Goal: Information Seeking & Learning: Compare options

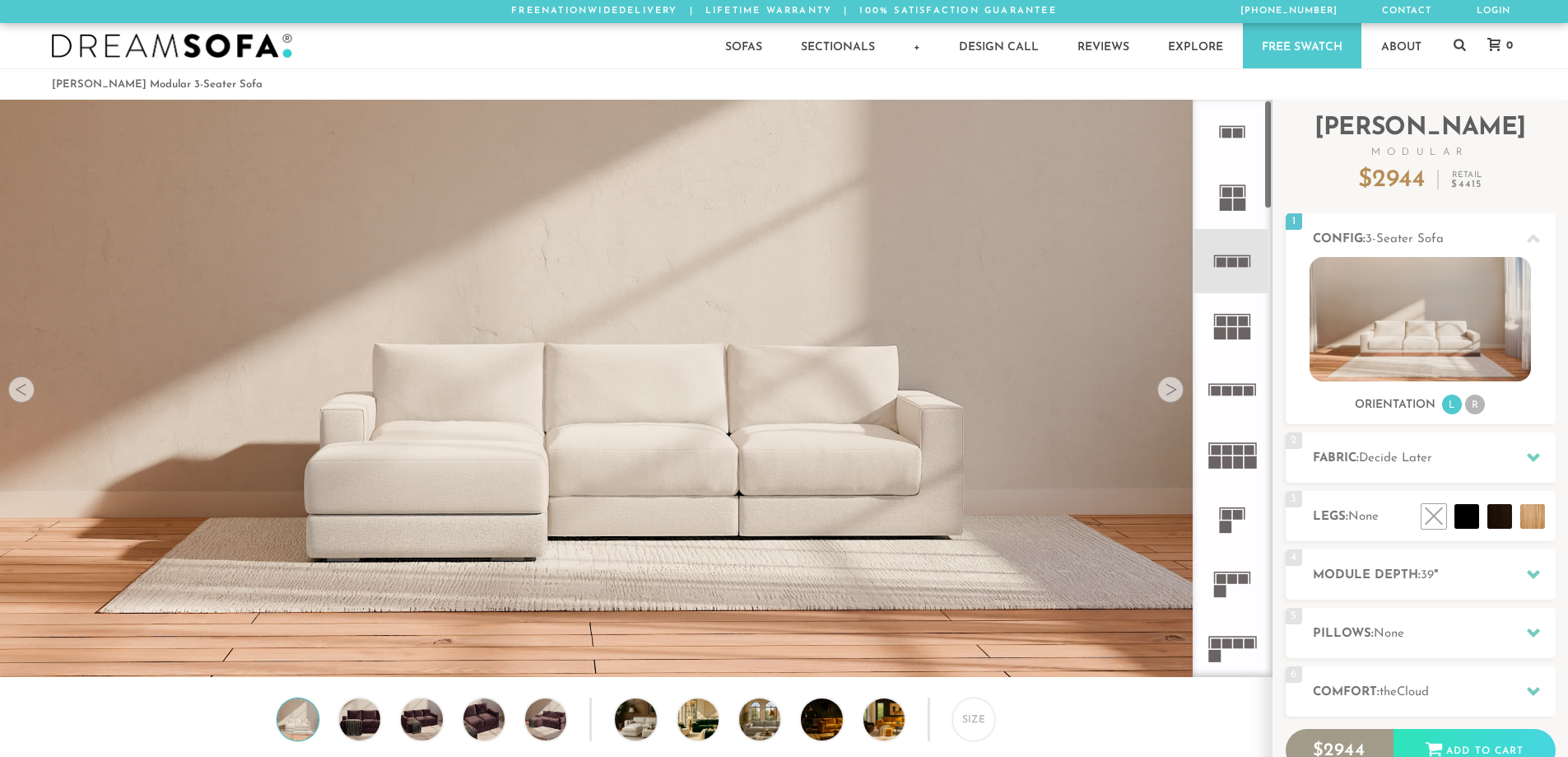
scroll to position [19282, 1555]
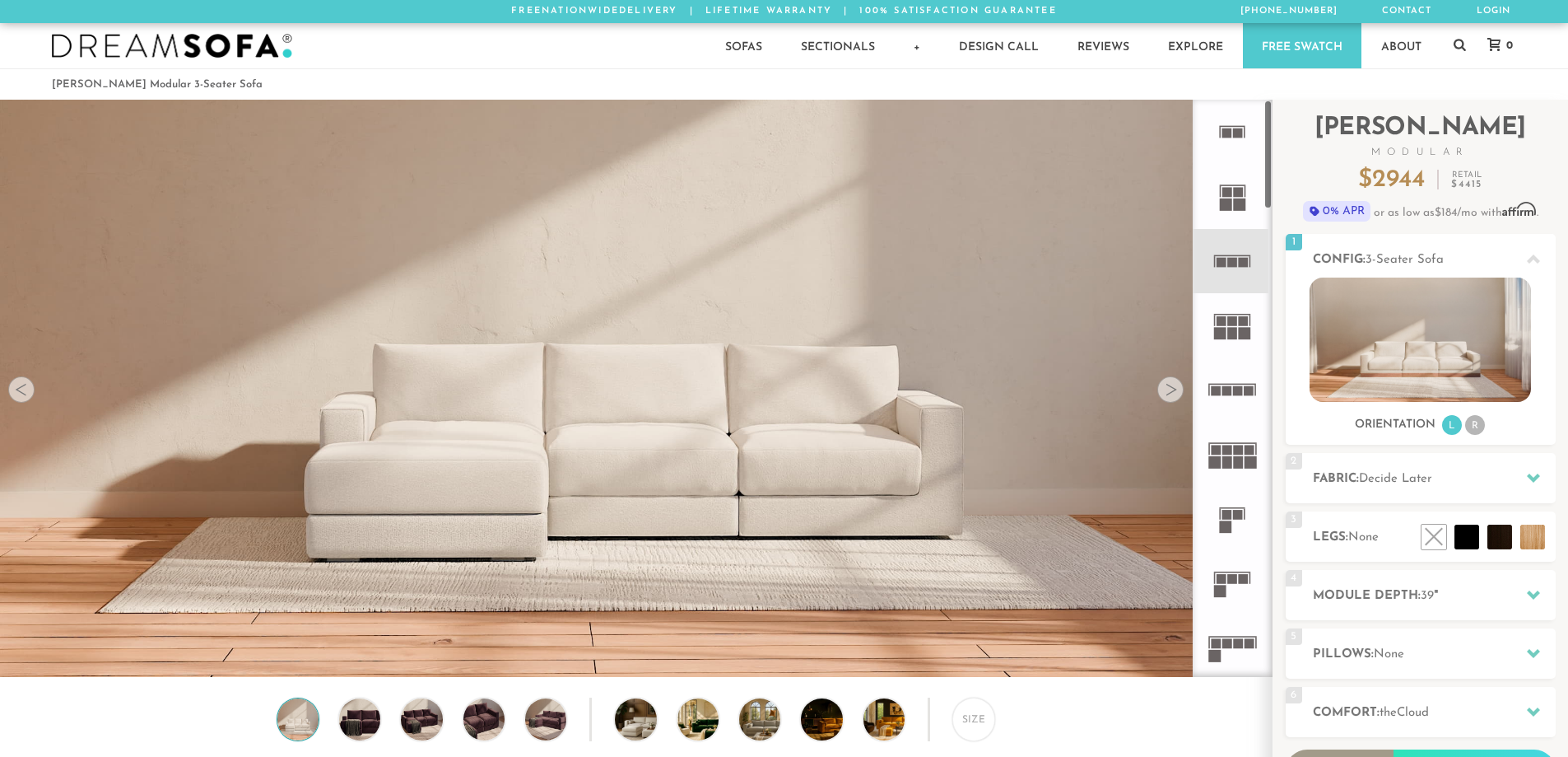
click at [1238, 191] on rect at bounding box center [1237, 191] width 10 height 10
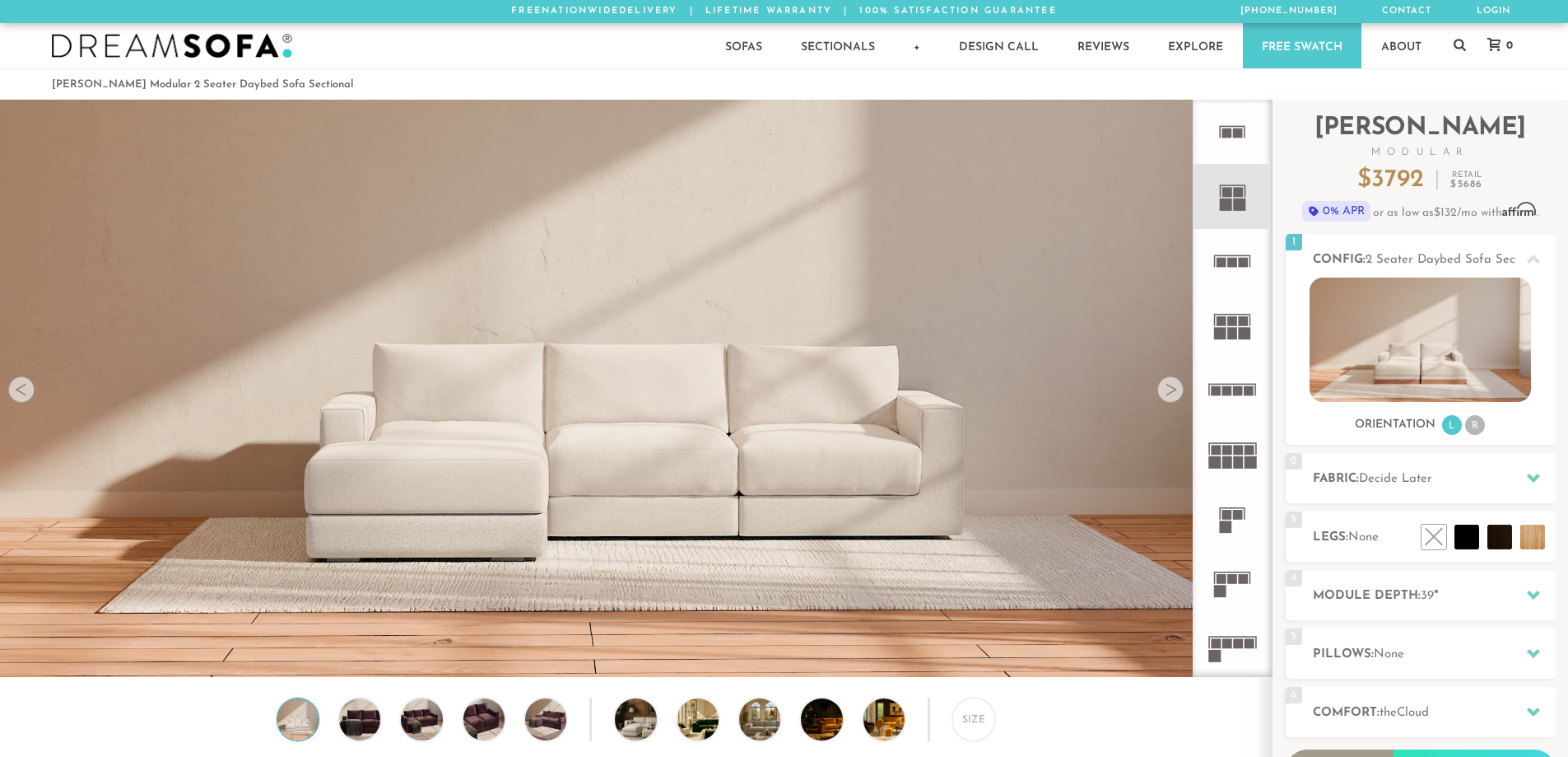
click at [1237, 327] on icon at bounding box center [1231, 325] width 64 height 64
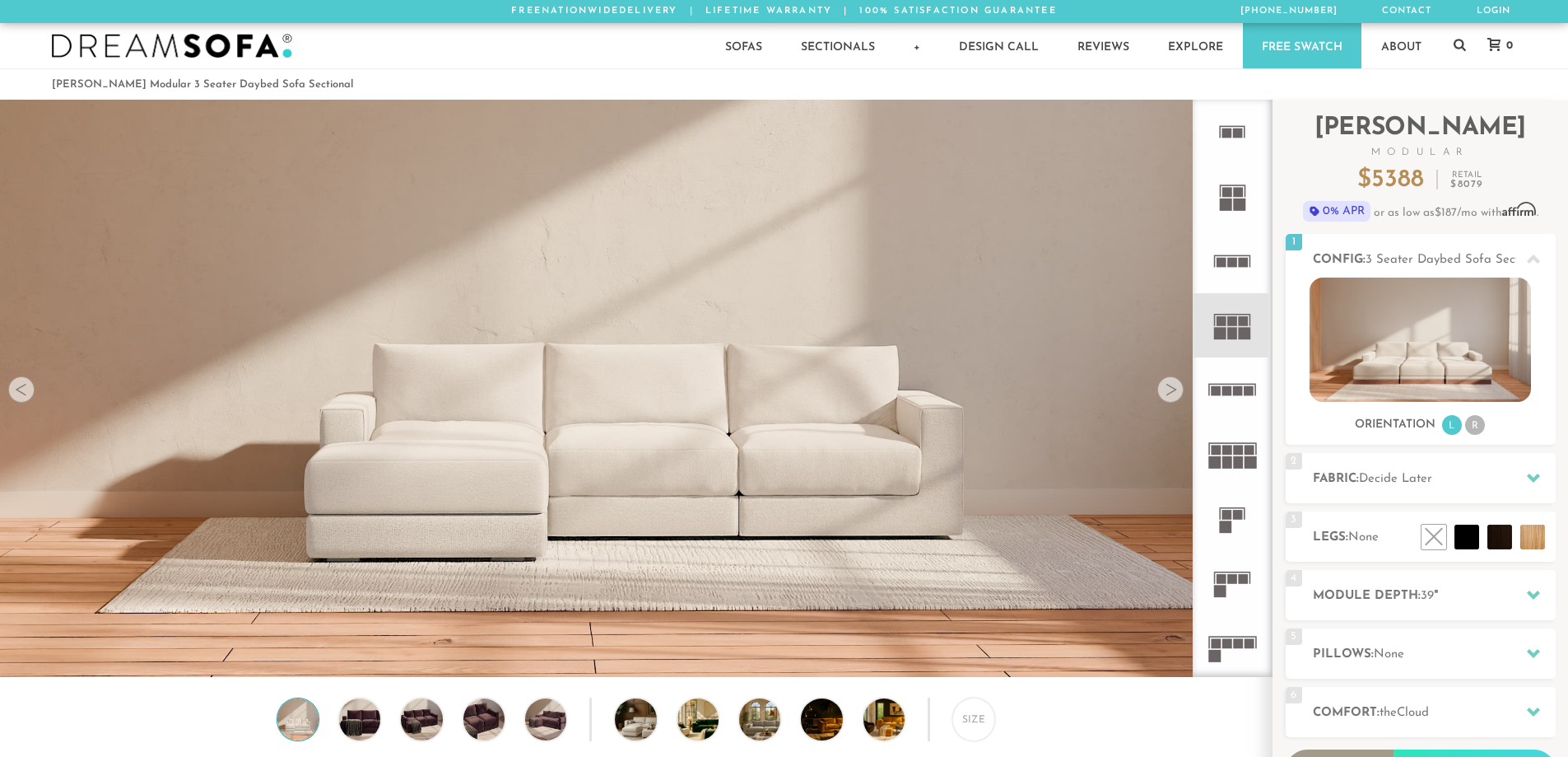
click at [1227, 391] on rect at bounding box center [1227, 391] width 10 height 10
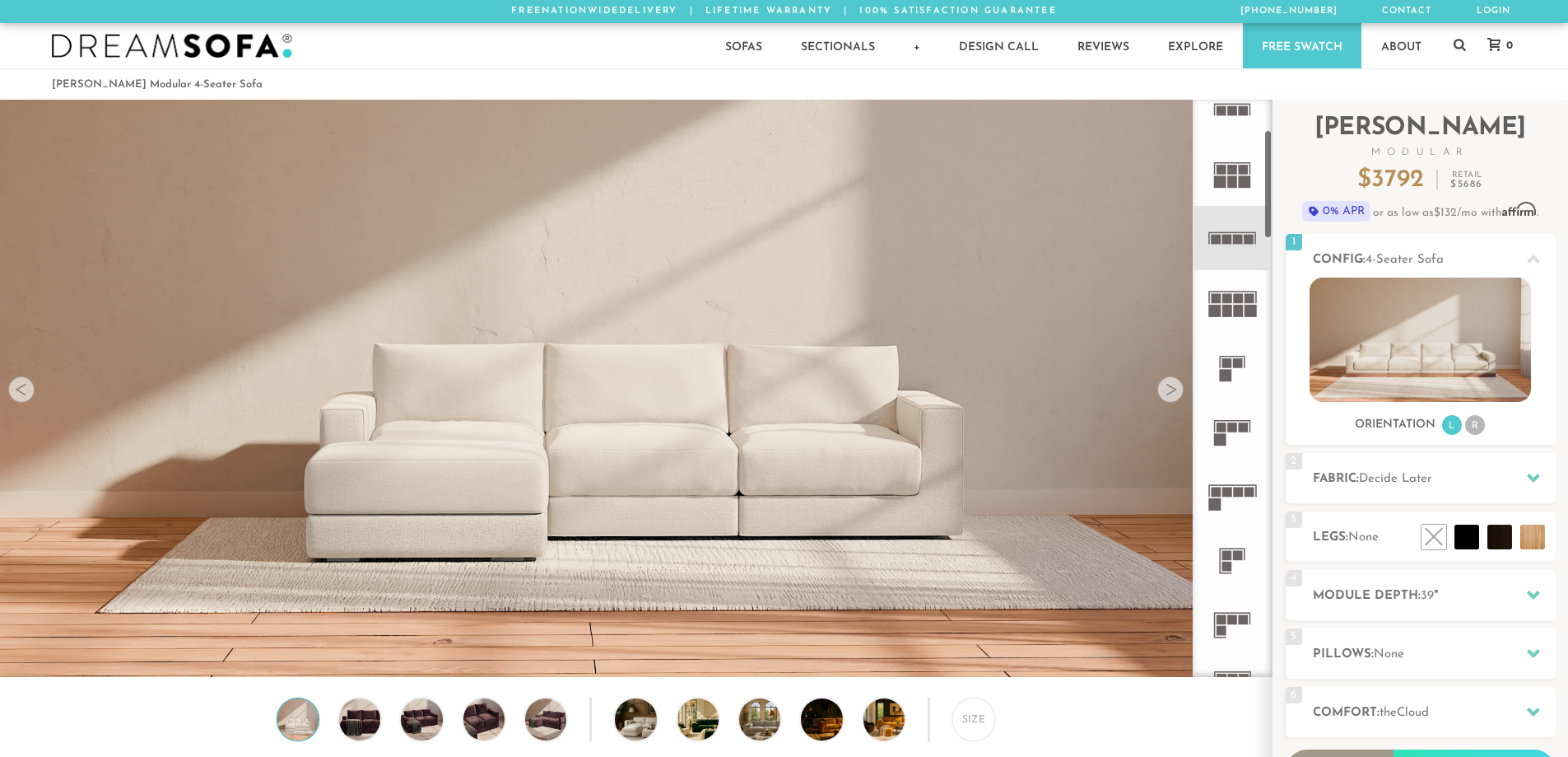
scroll to position [165, 0]
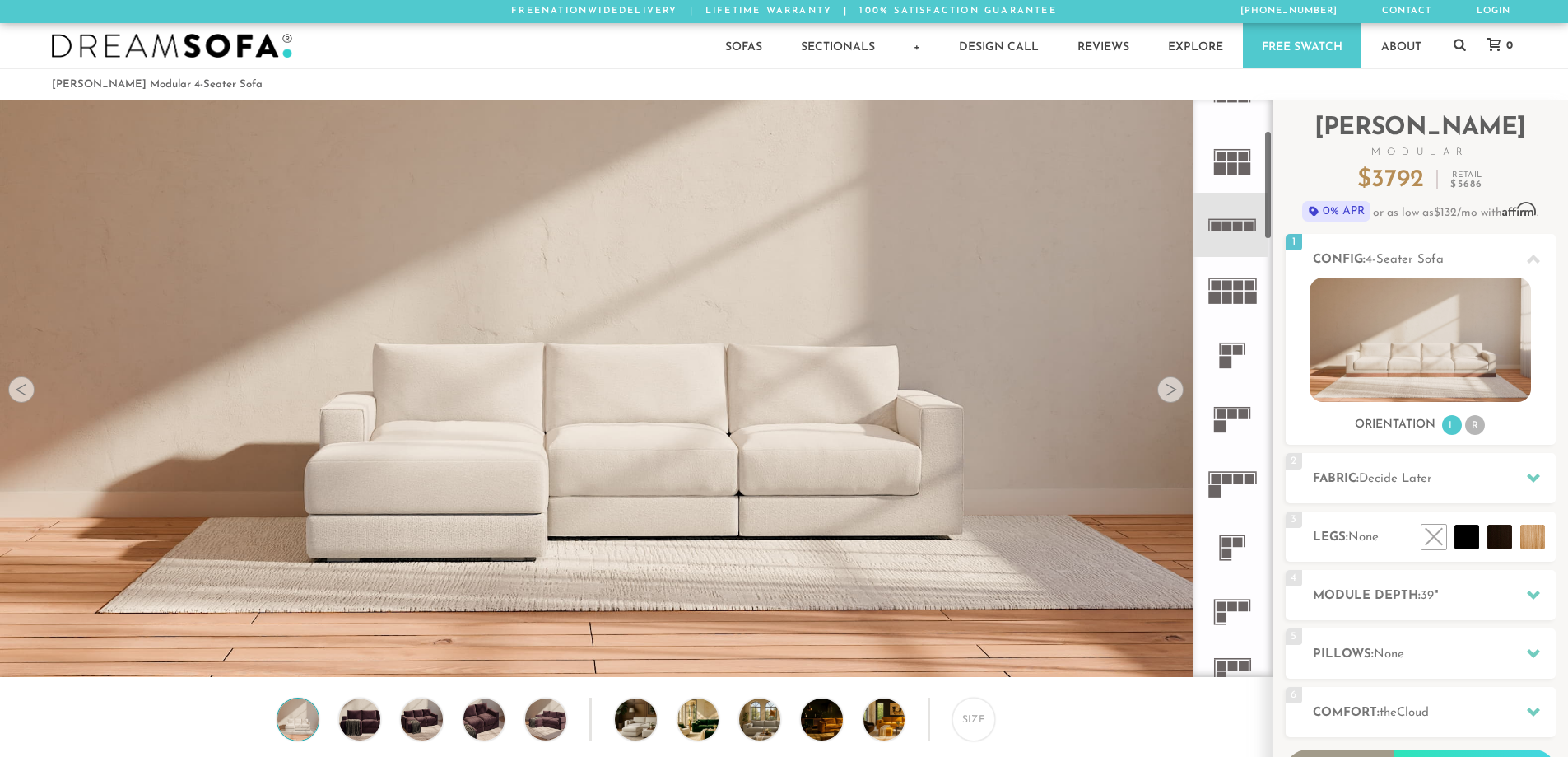
click at [1224, 348] on rect at bounding box center [1227, 350] width 10 height 10
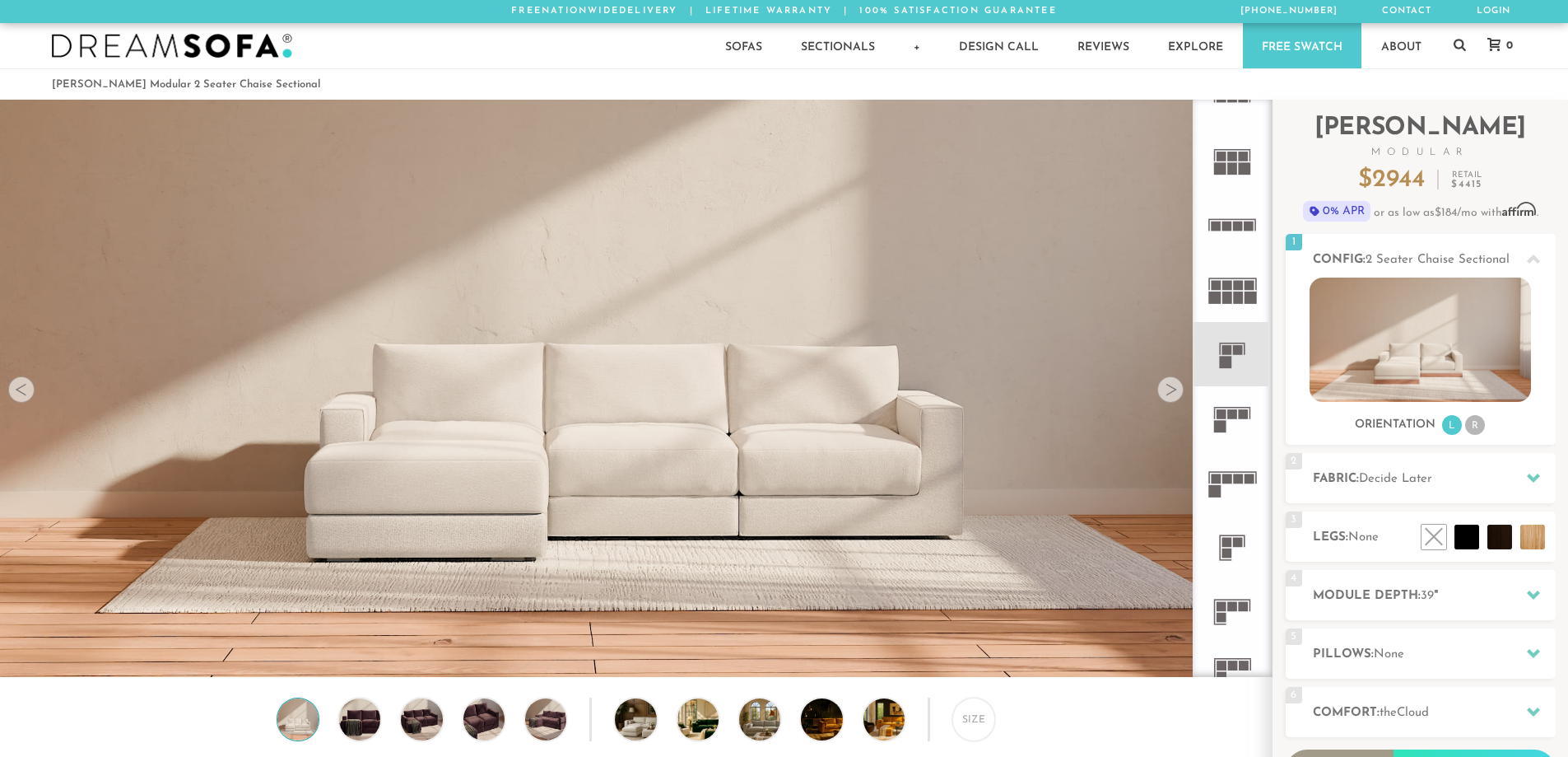
click at [1222, 411] on icon at bounding box center [1231, 418] width 64 height 64
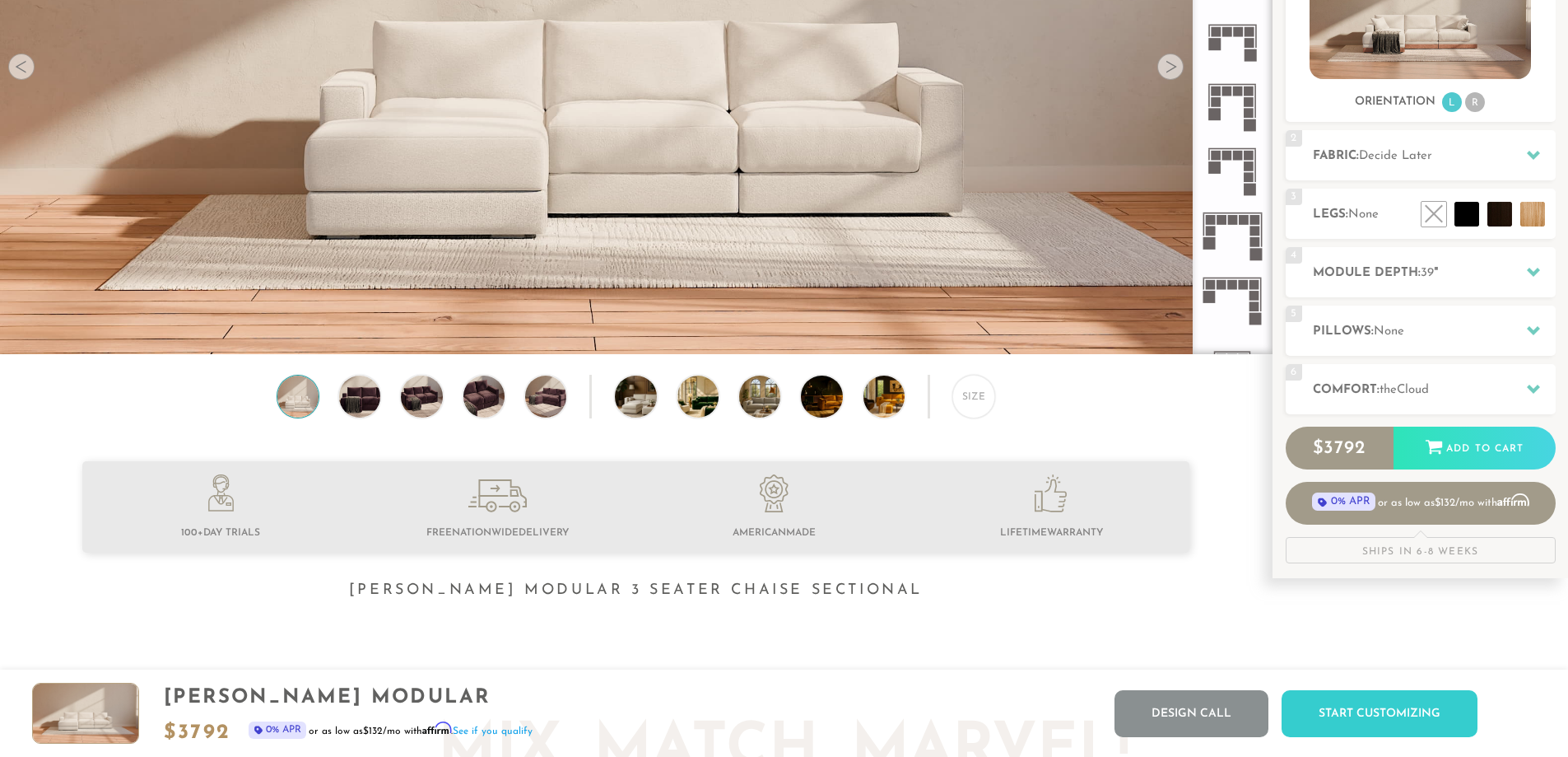
scroll to position [329, 0]
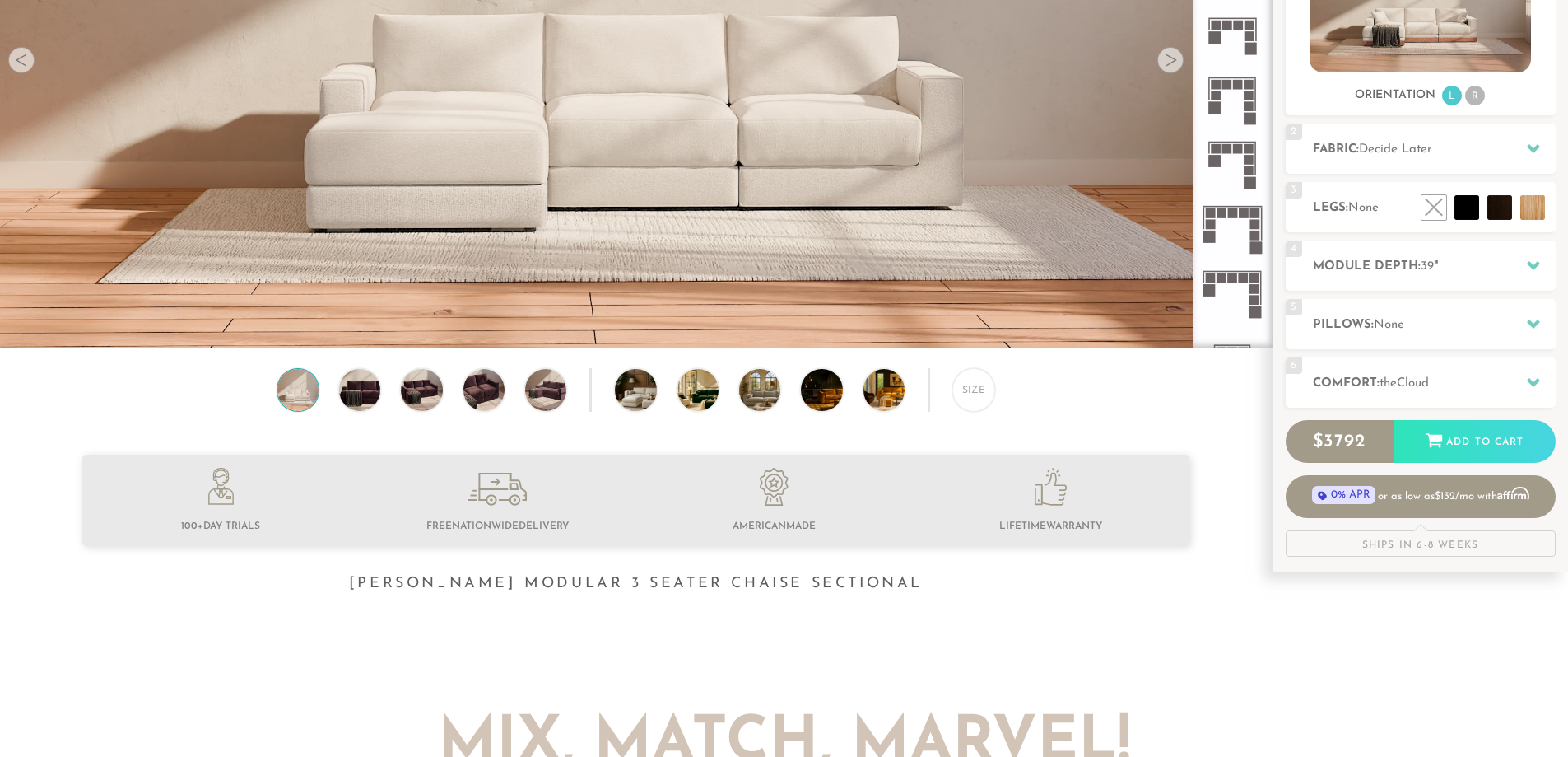
click at [227, 490] on icon at bounding box center [221, 486] width 26 height 38
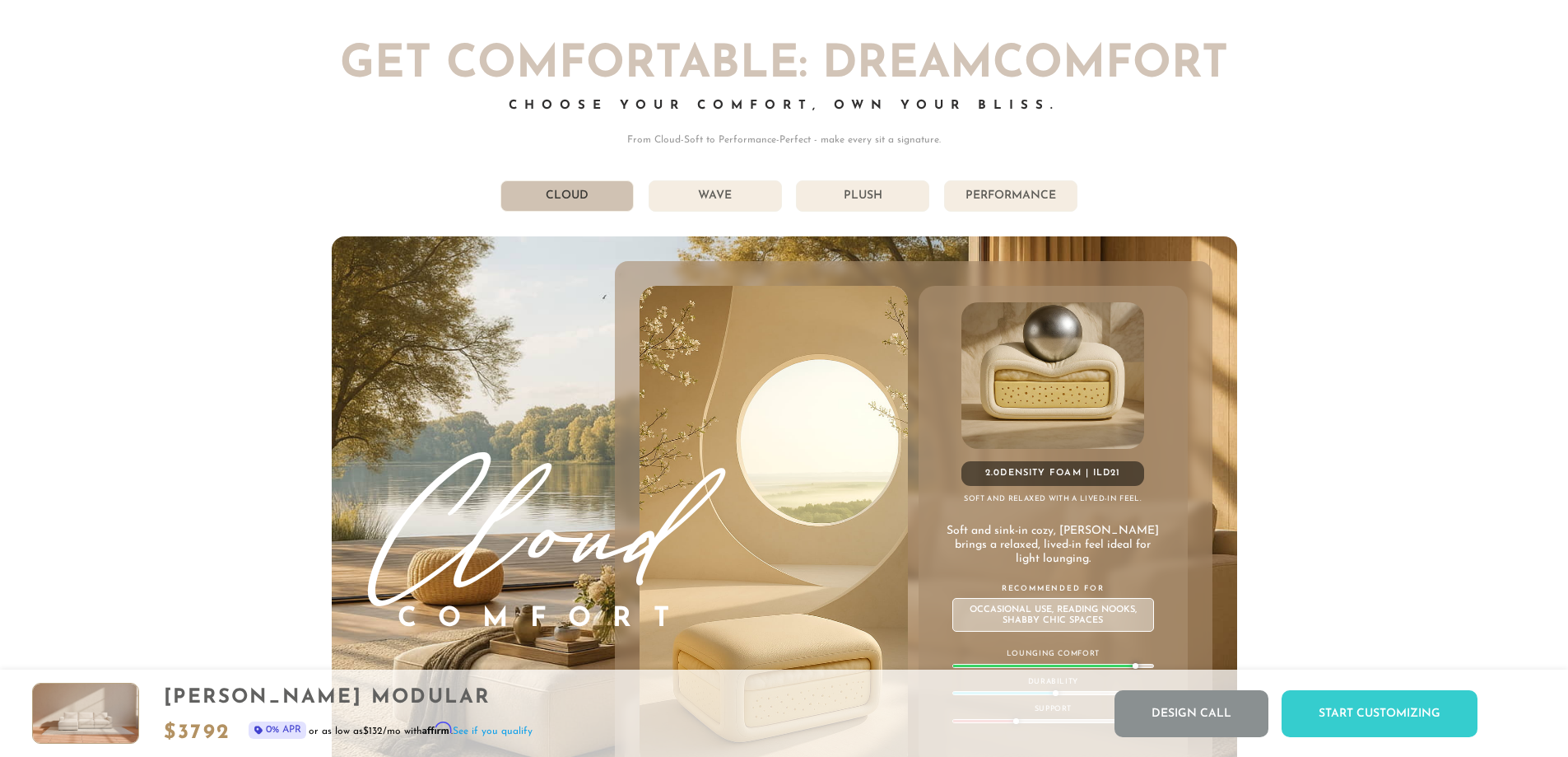
scroll to position [9461, 0]
click at [749, 203] on li "Wave" at bounding box center [715, 197] width 133 height 31
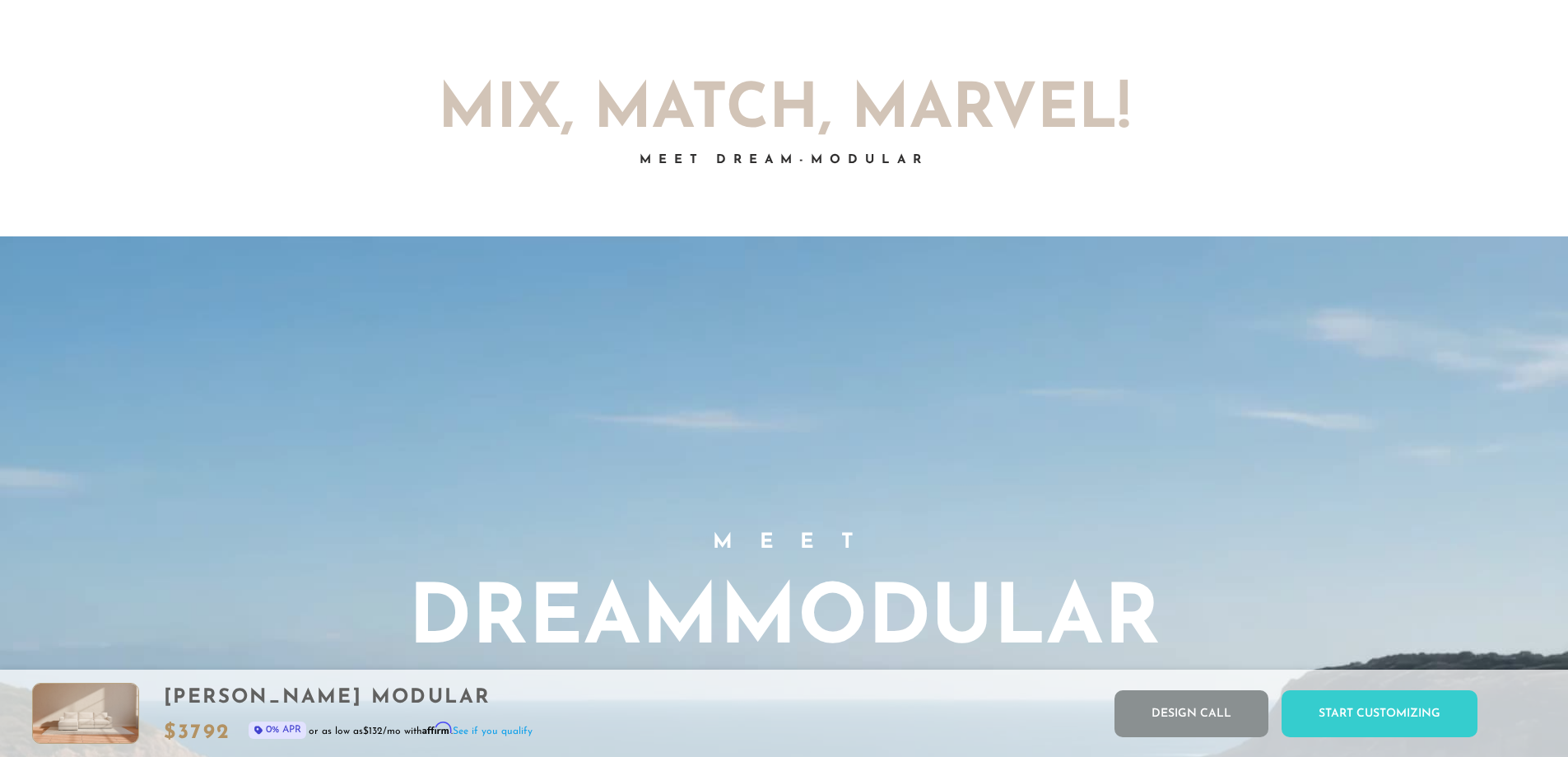
scroll to position [0, 0]
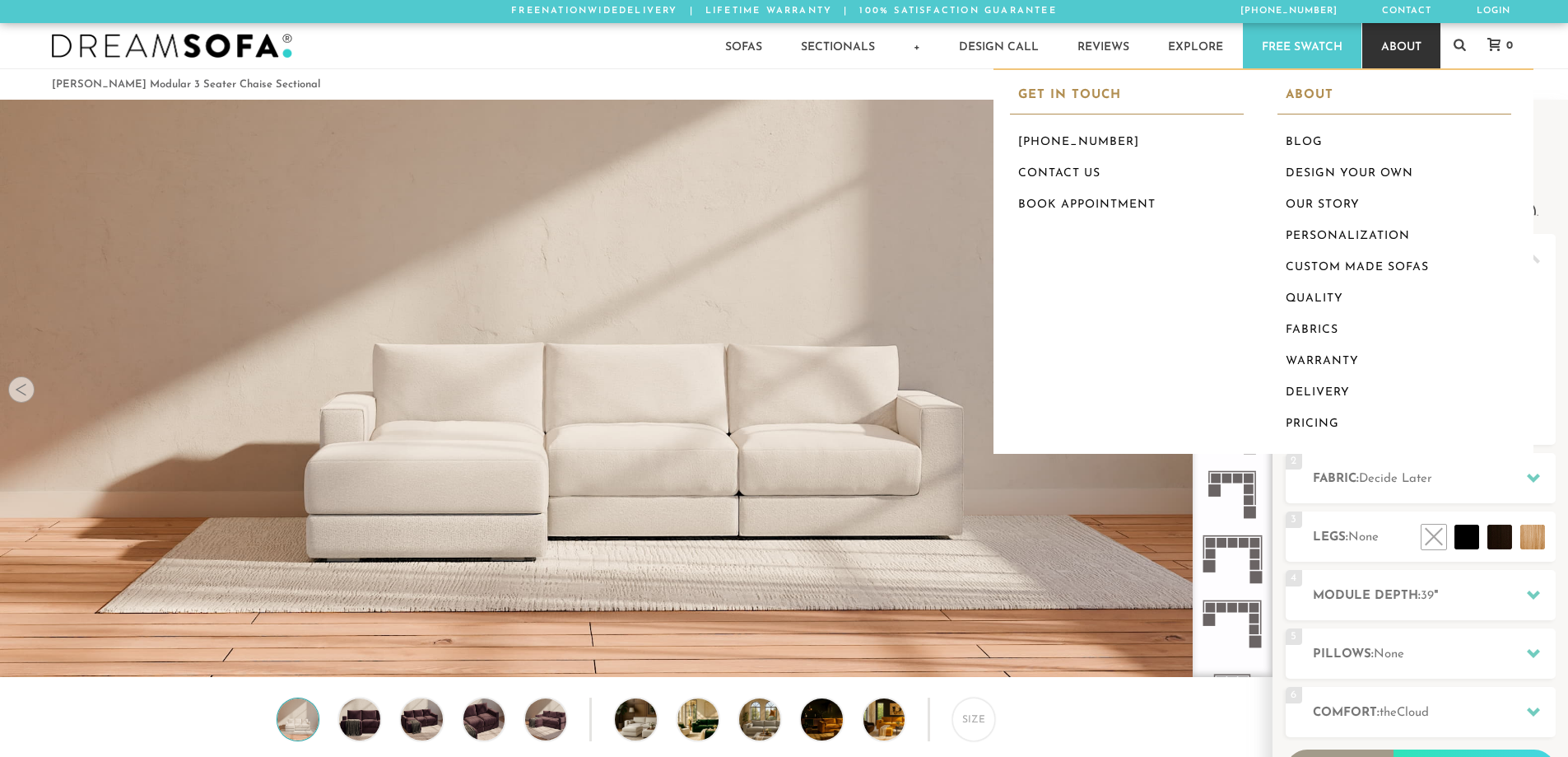
click at [1422, 58] on link "About" at bounding box center [1401, 46] width 78 height 45
click at [1400, 44] on link "About" at bounding box center [1401, 46] width 78 height 45
click at [1313, 327] on link "Fabrics" at bounding box center [1394, 330] width 234 height 31
